Goal: Task Accomplishment & Management: Manage account settings

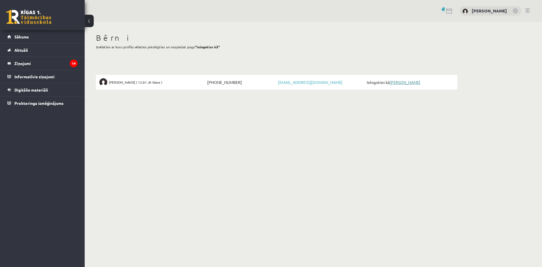
click at [404, 83] on link "[PERSON_NAME]" at bounding box center [404, 82] width 31 height 5
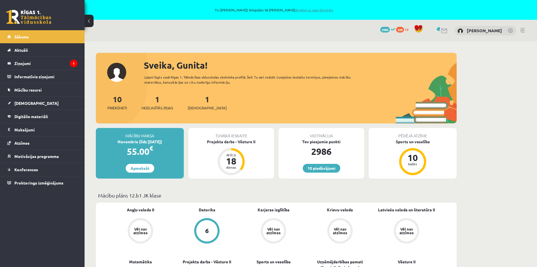
click at [325, 9] on link "Atpakaļ uz savu lietotāju" at bounding box center [314, 10] width 38 height 5
